Goal: Task Accomplishment & Management: Manage account settings

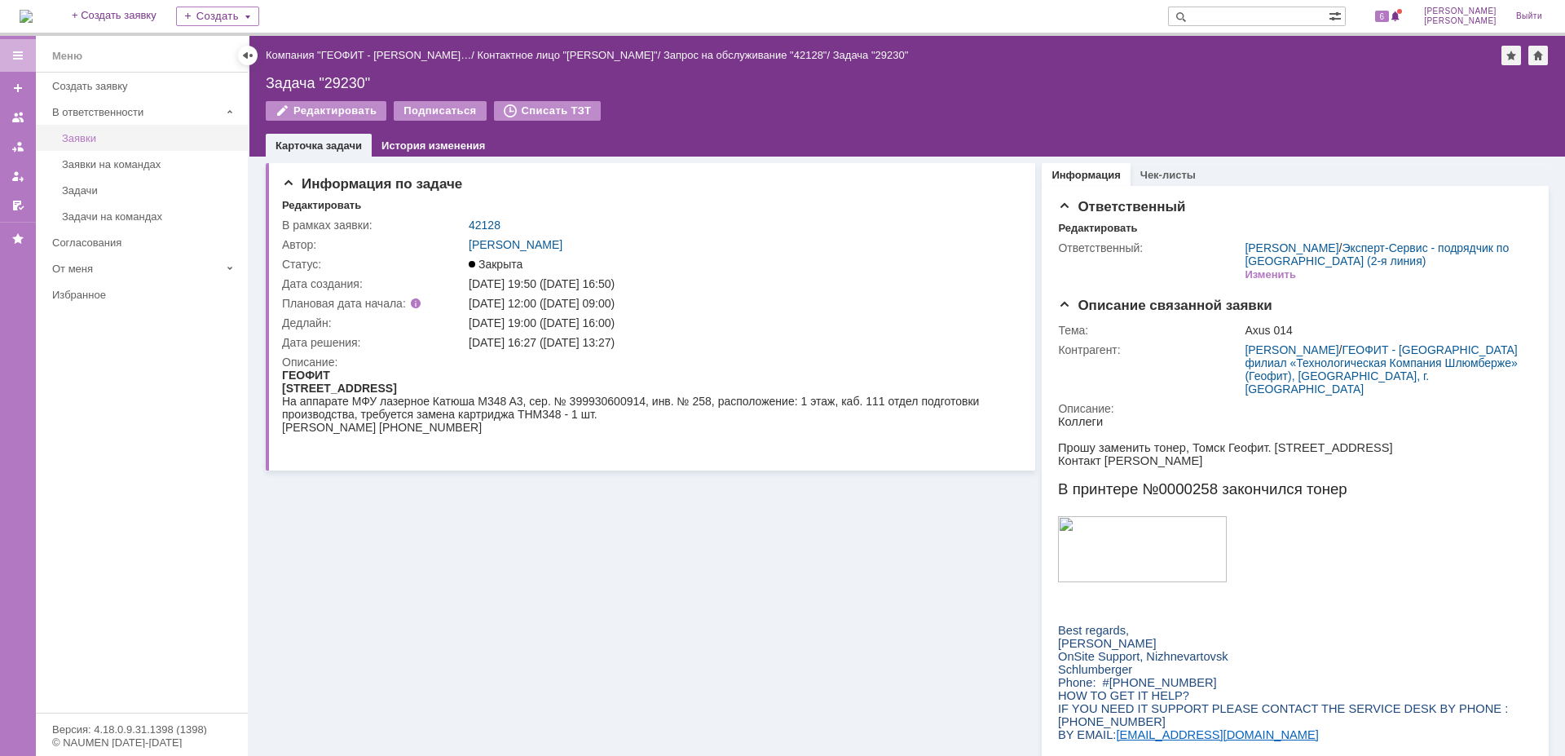
click at [86, 140] on div "Заявки" at bounding box center [150, 138] width 176 height 12
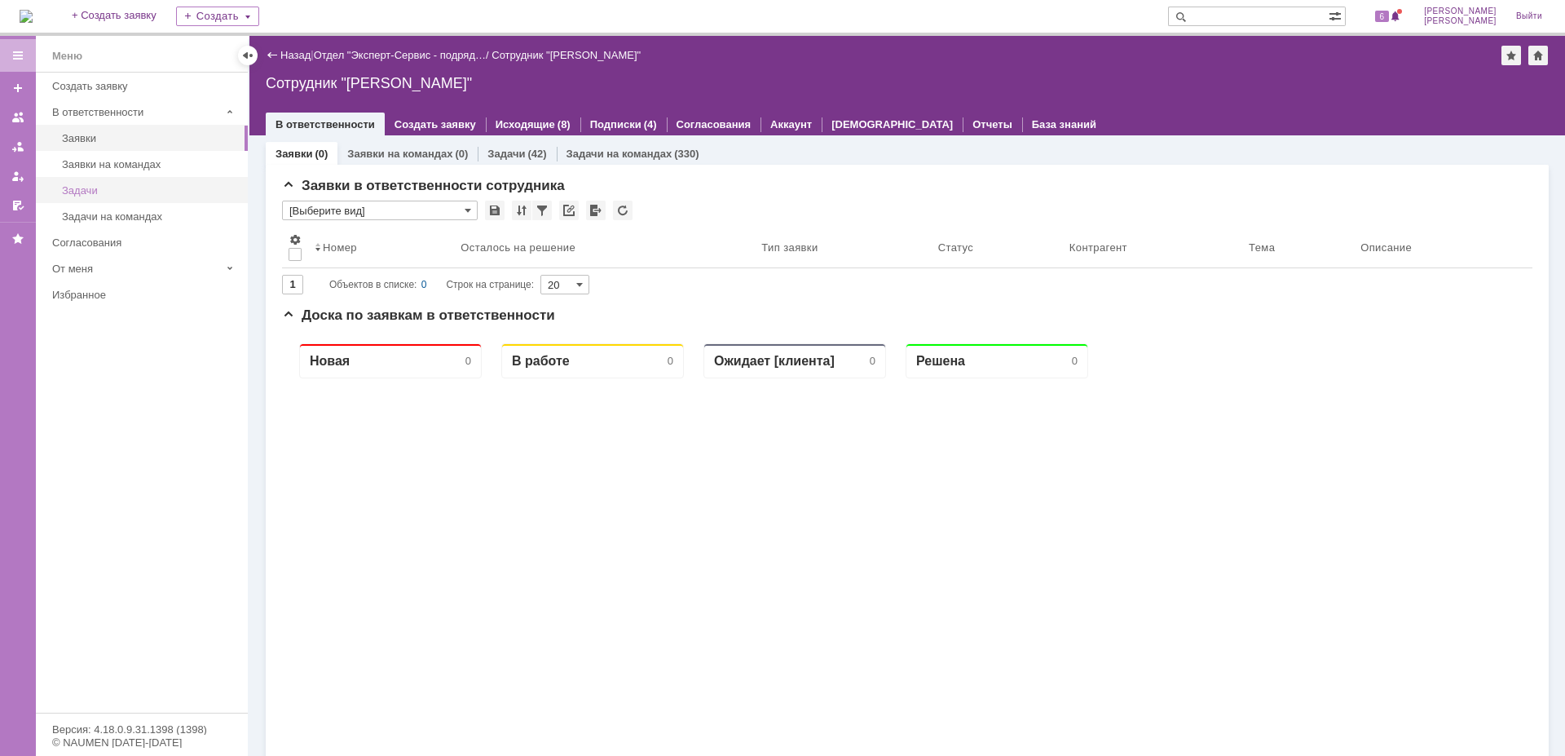
click at [99, 191] on div "Задачи" at bounding box center [150, 190] width 176 height 12
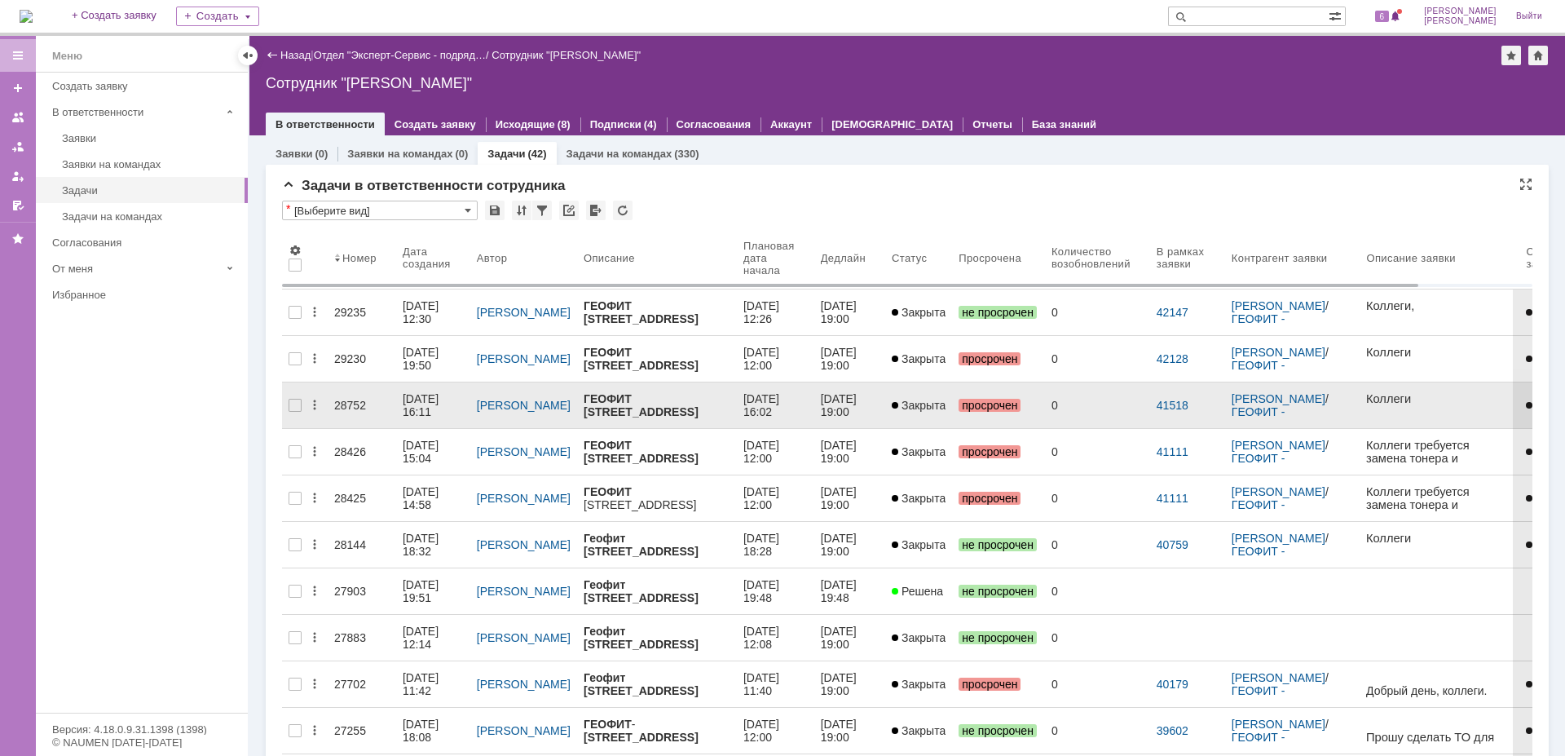
click at [348, 399] on div "28752" at bounding box center [361, 405] width 55 height 13
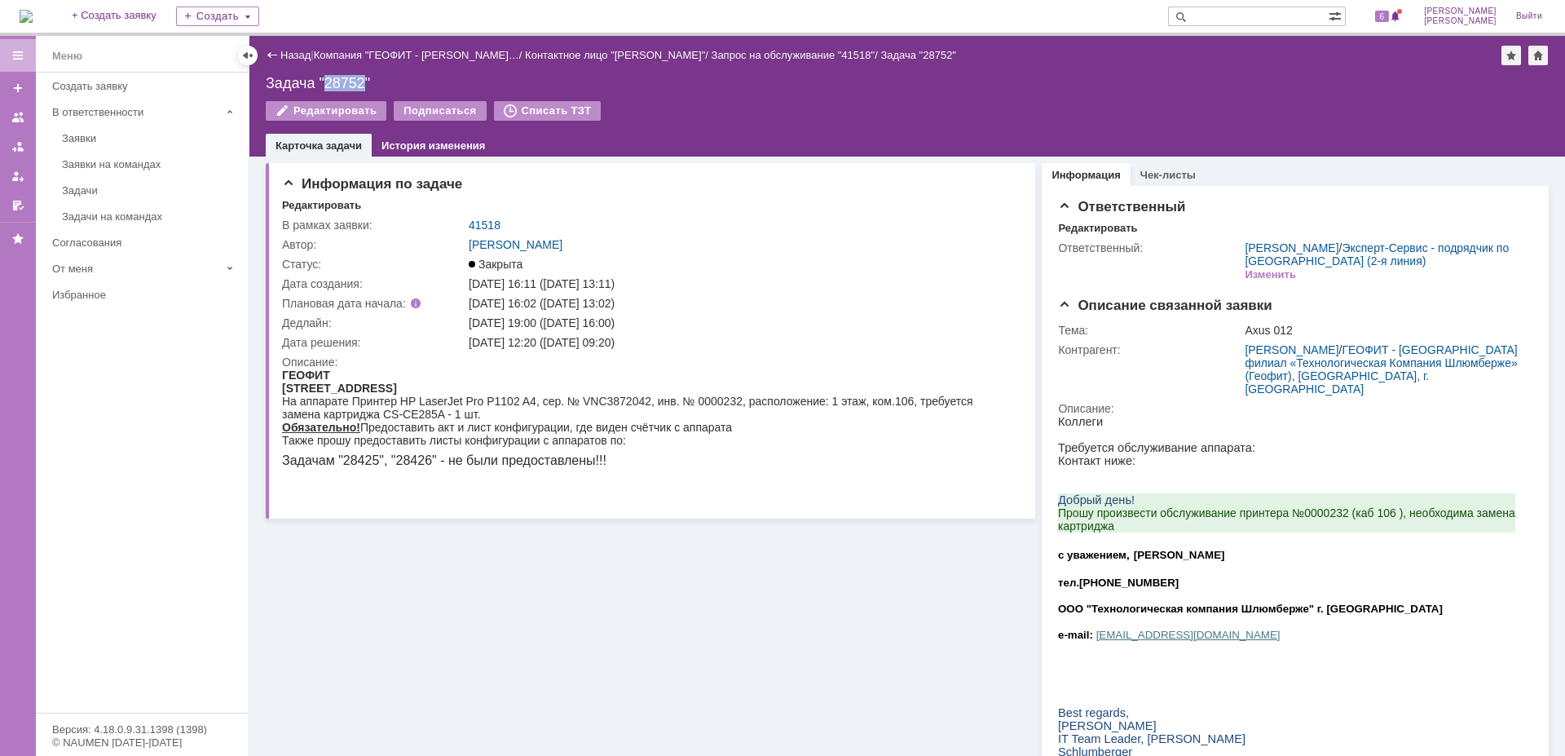
drag, startPoint x: 326, startPoint y: 86, endPoint x: 362, endPoint y: 86, distance: 35.9
click at [362, 86] on div "Задача "28752"" at bounding box center [907, 83] width 1283 height 16
copy div "28752"
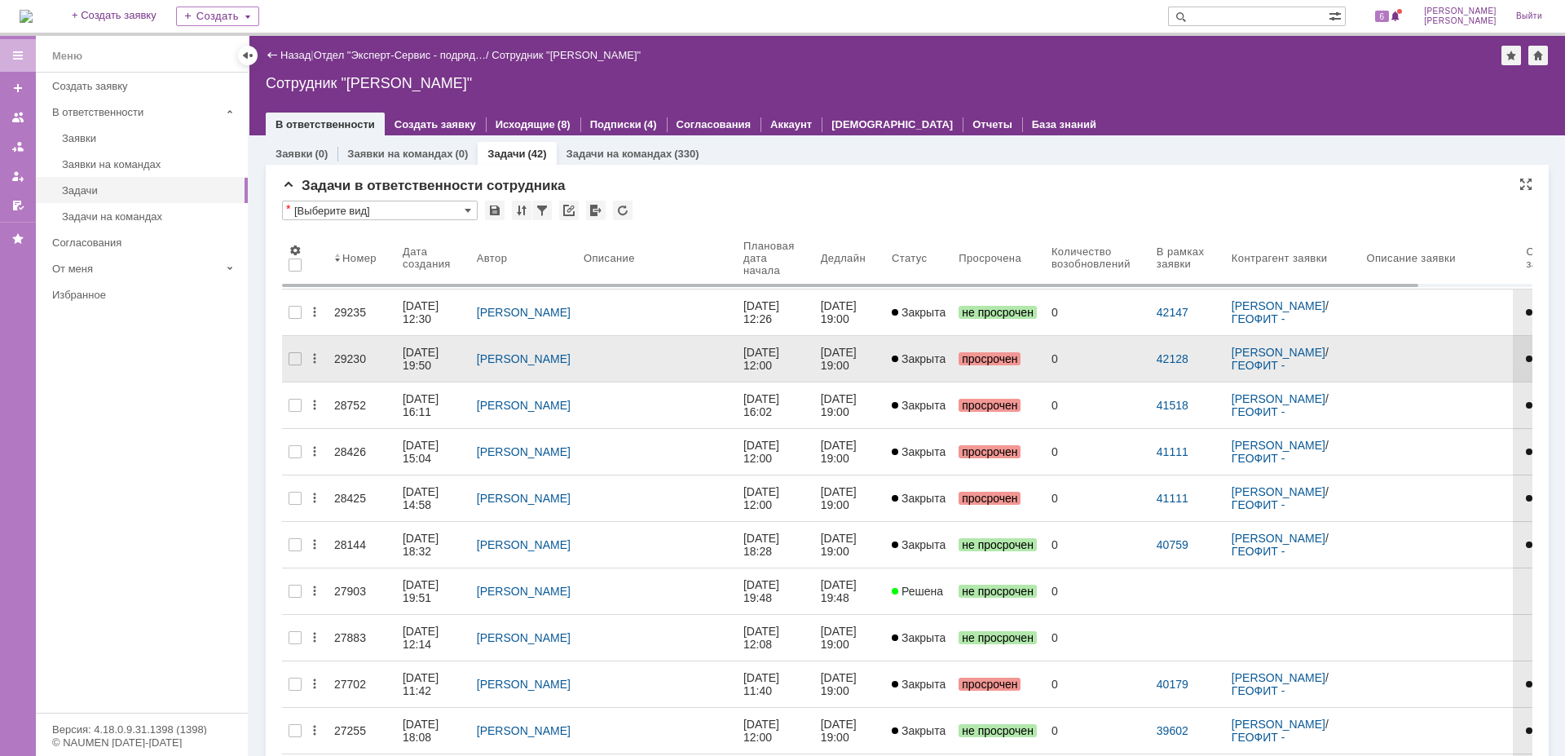
click at [341, 352] on div "29230" at bounding box center [361, 358] width 55 height 13
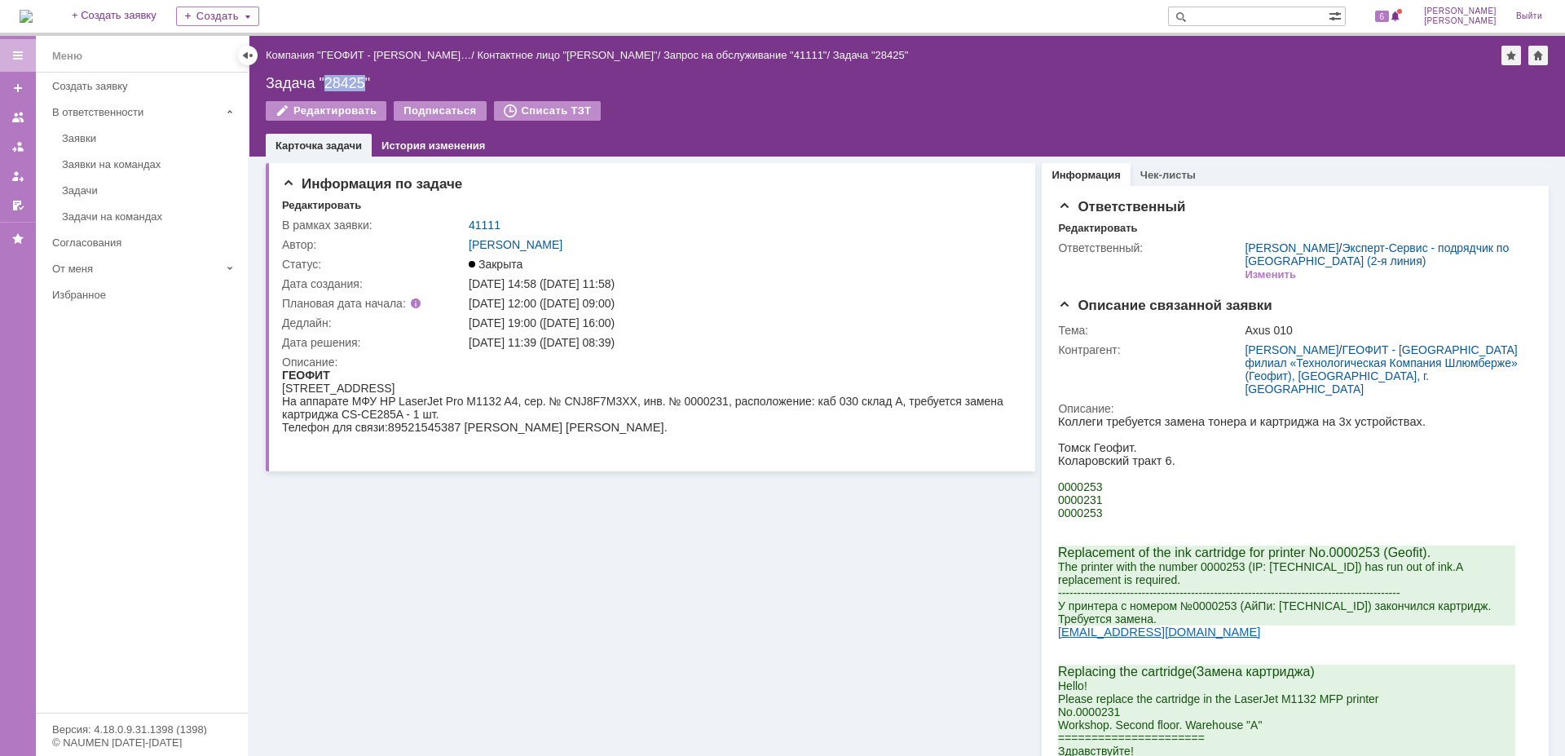
drag, startPoint x: 342, startPoint y: 82, endPoint x: 362, endPoint y: 83, distance: 20.4
click at [362, 83] on div "Задача "28425"" at bounding box center [907, 83] width 1283 height 16
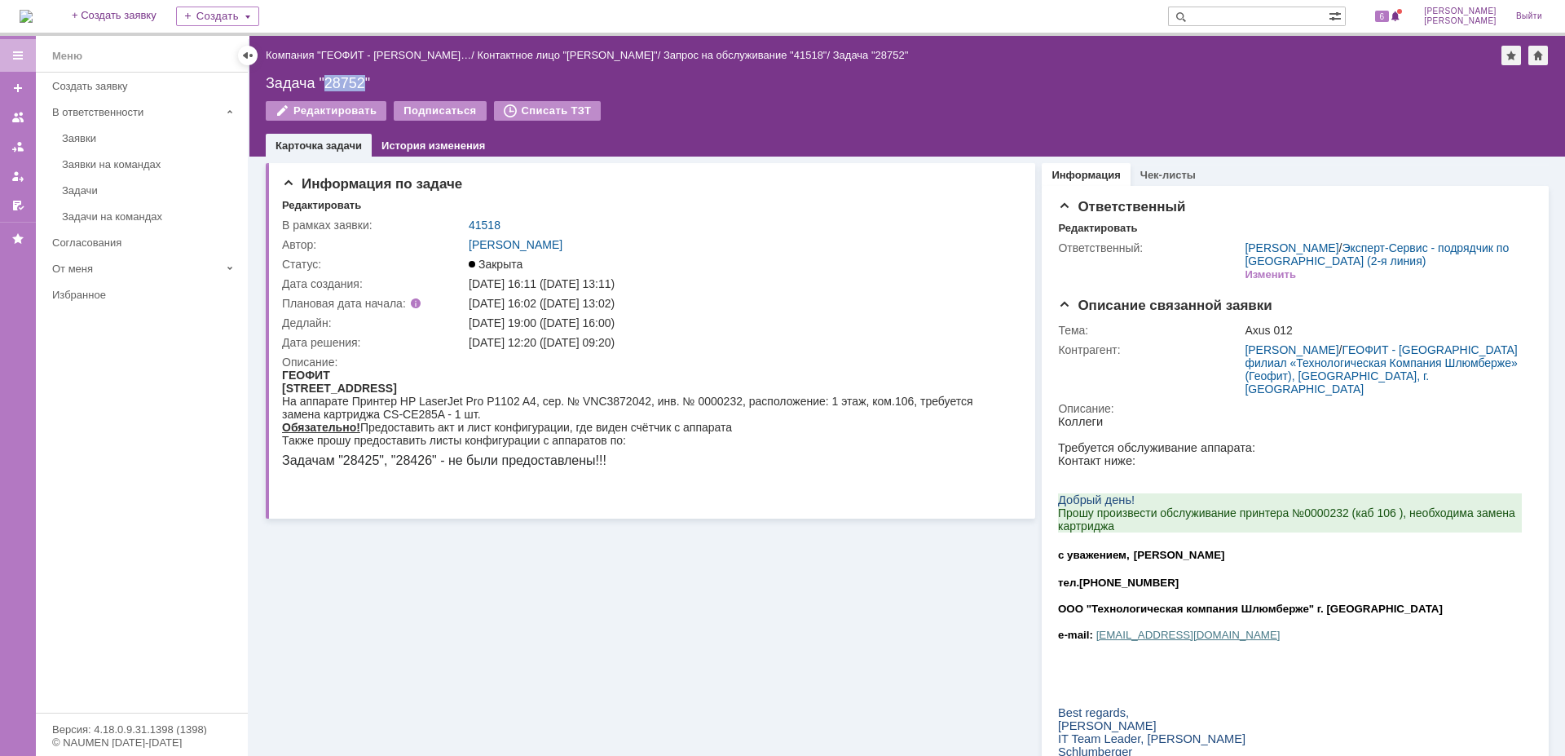
drag, startPoint x: 325, startPoint y: 81, endPoint x: 362, endPoint y: 83, distance: 36.8
click at [362, 83] on div "Задача "28752"" at bounding box center [907, 83] width 1283 height 16
